Goal: Task Accomplishment & Management: Use online tool/utility

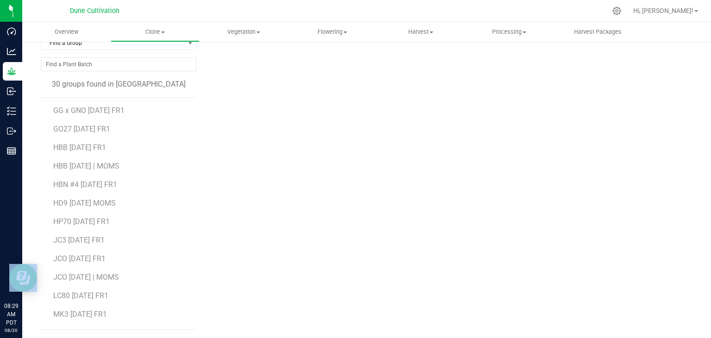
scroll to position [93, 0]
click at [95, 217] on span "GO27 [DATE] FR1" at bounding box center [81, 221] width 57 height 9
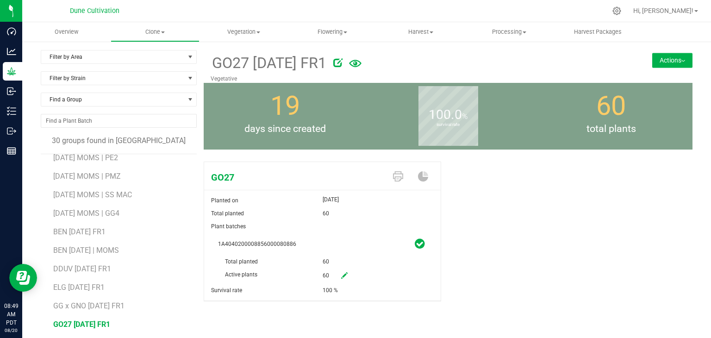
click at [671, 61] on button "Actions" at bounding box center [672, 60] width 40 height 15
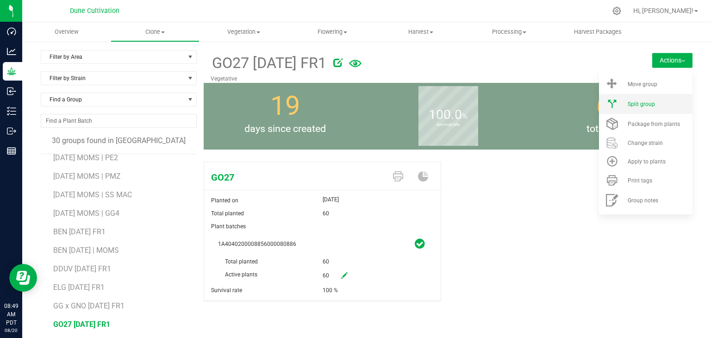
click at [638, 104] on span "Split group" at bounding box center [641, 104] width 27 height 6
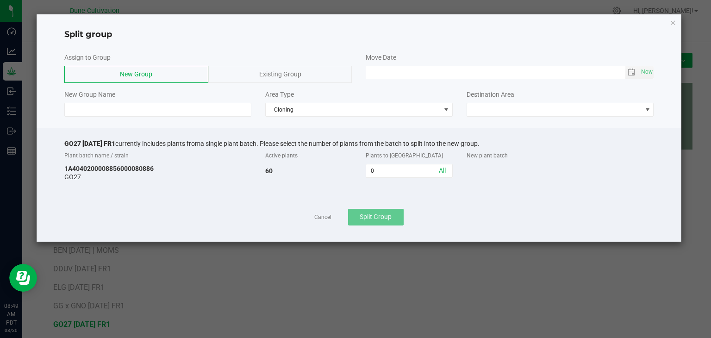
click at [291, 116] on div "Assign to Group New Group Existing Group Move Date Now New Group Name Area Type…" at bounding box center [359, 84] width 645 height 73
click at [298, 108] on span "Cloning" at bounding box center [353, 109] width 175 height 13
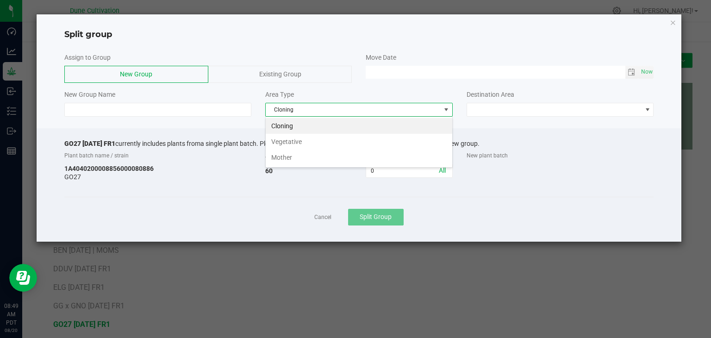
scroll to position [13, 187]
click at [314, 140] on li "Vegetative" at bounding box center [359, 142] width 187 height 16
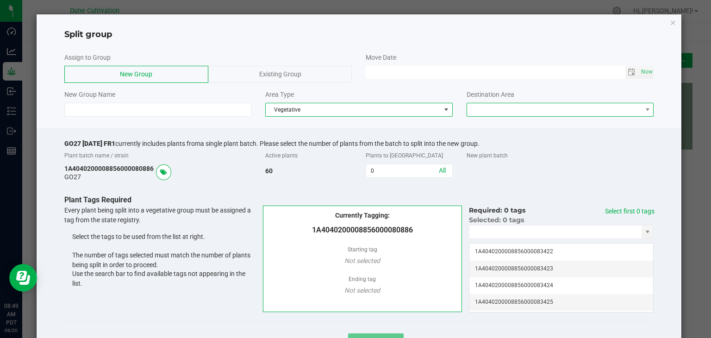
click at [555, 114] on span at bounding box center [554, 109] width 175 height 13
click at [518, 127] on li "Vegetative" at bounding box center [554, 126] width 184 height 16
click at [382, 176] on input "0" at bounding box center [409, 170] width 86 height 13
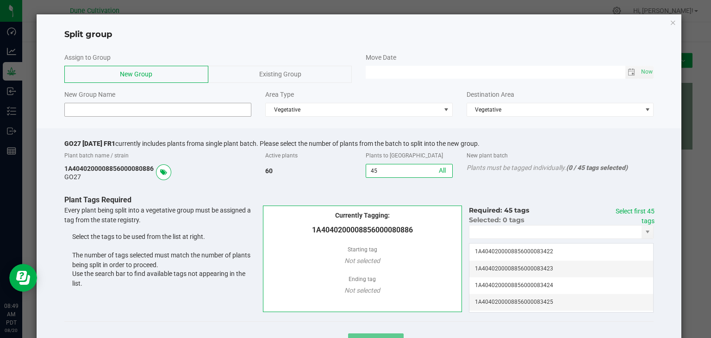
type input "45"
click at [89, 109] on input at bounding box center [157, 110] width 187 height 14
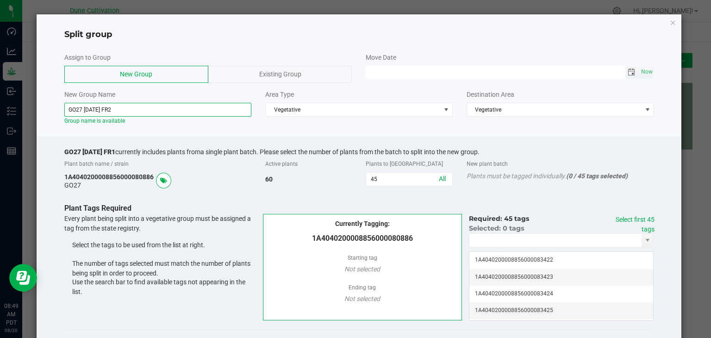
click at [628, 69] on span "Toggle calendar" at bounding box center [631, 72] width 7 height 7
type input "GO27 [DATE] FR2"
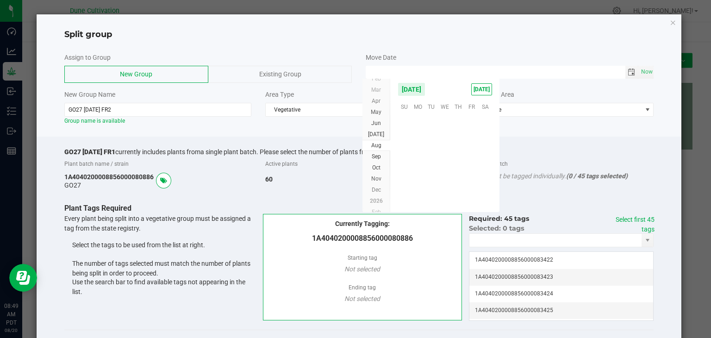
scroll to position [150039, 0]
click at [471, 150] on span "15" at bounding box center [471, 149] width 13 height 14
type input "[DATE] 12:00 AM"
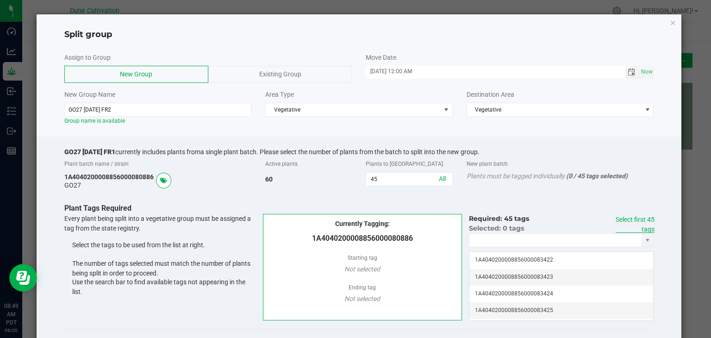
click at [640, 219] on link "Select first 45 tags" at bounding box center [635, 224] width 39 height 17
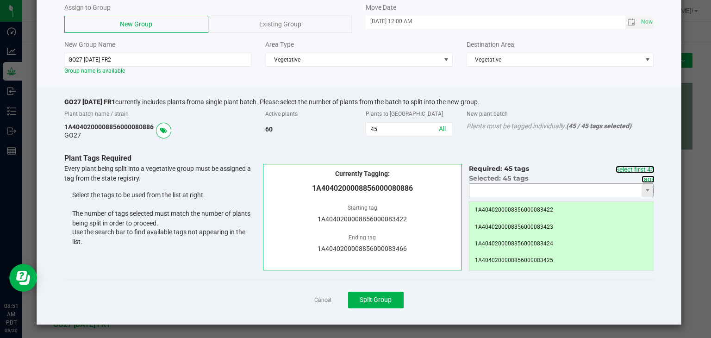
scroll to position [50, 0]
click at [365, 299] on span "Split Group" at bounding box center [376, 298] width 32 height 7
